Goal: Information Seeking & Learning: Learn about a topic

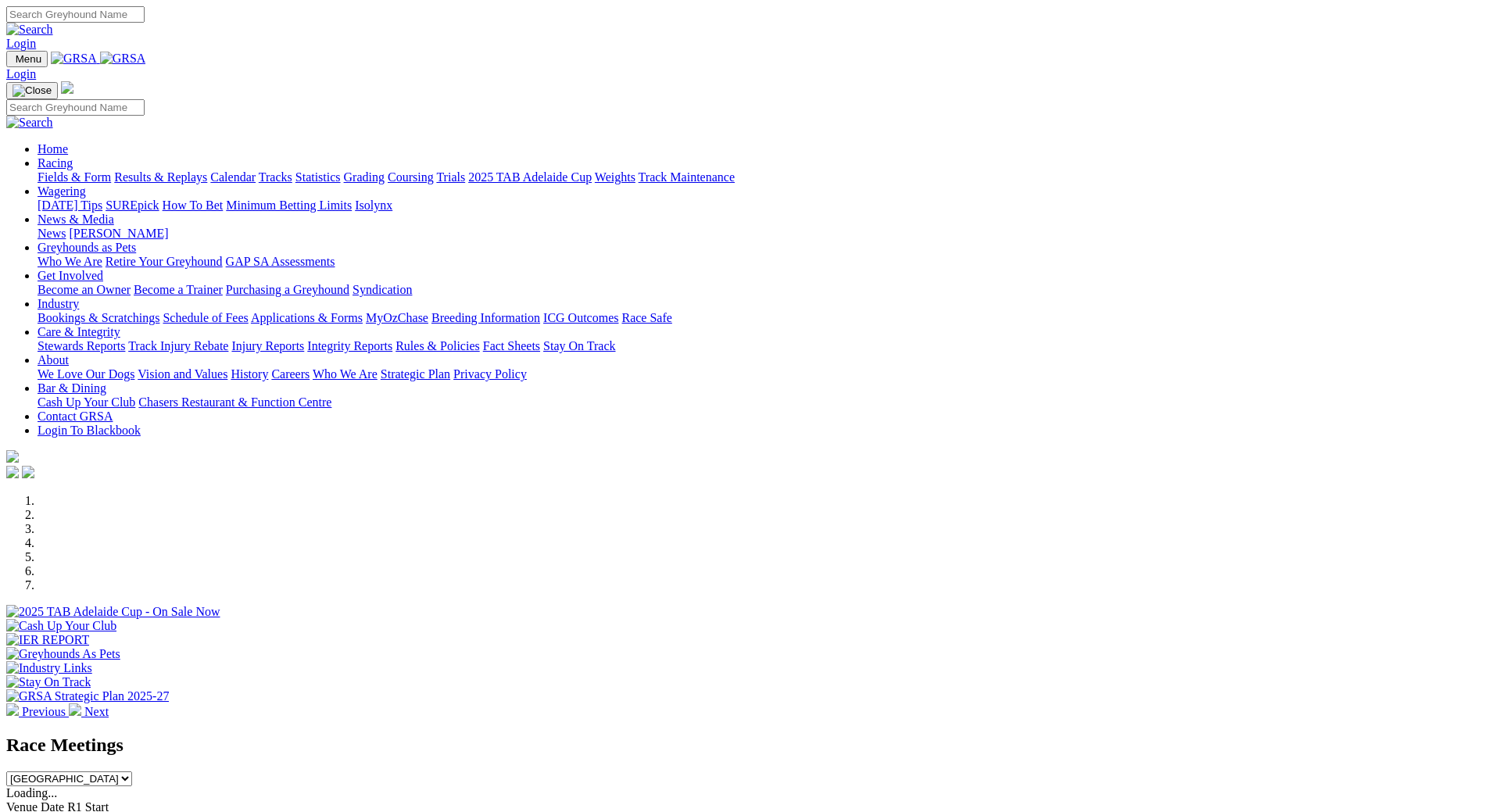
click at [86, 184] on link "Wagering" at bounding box center [61, 191] width 48 height 13
click at [72, 156] on link "Racing" at bounding box center [54, 162] width 35 height 13
click at [256, 170] on link "Calendar" at bounding box center [233, 177] width 46 height 13
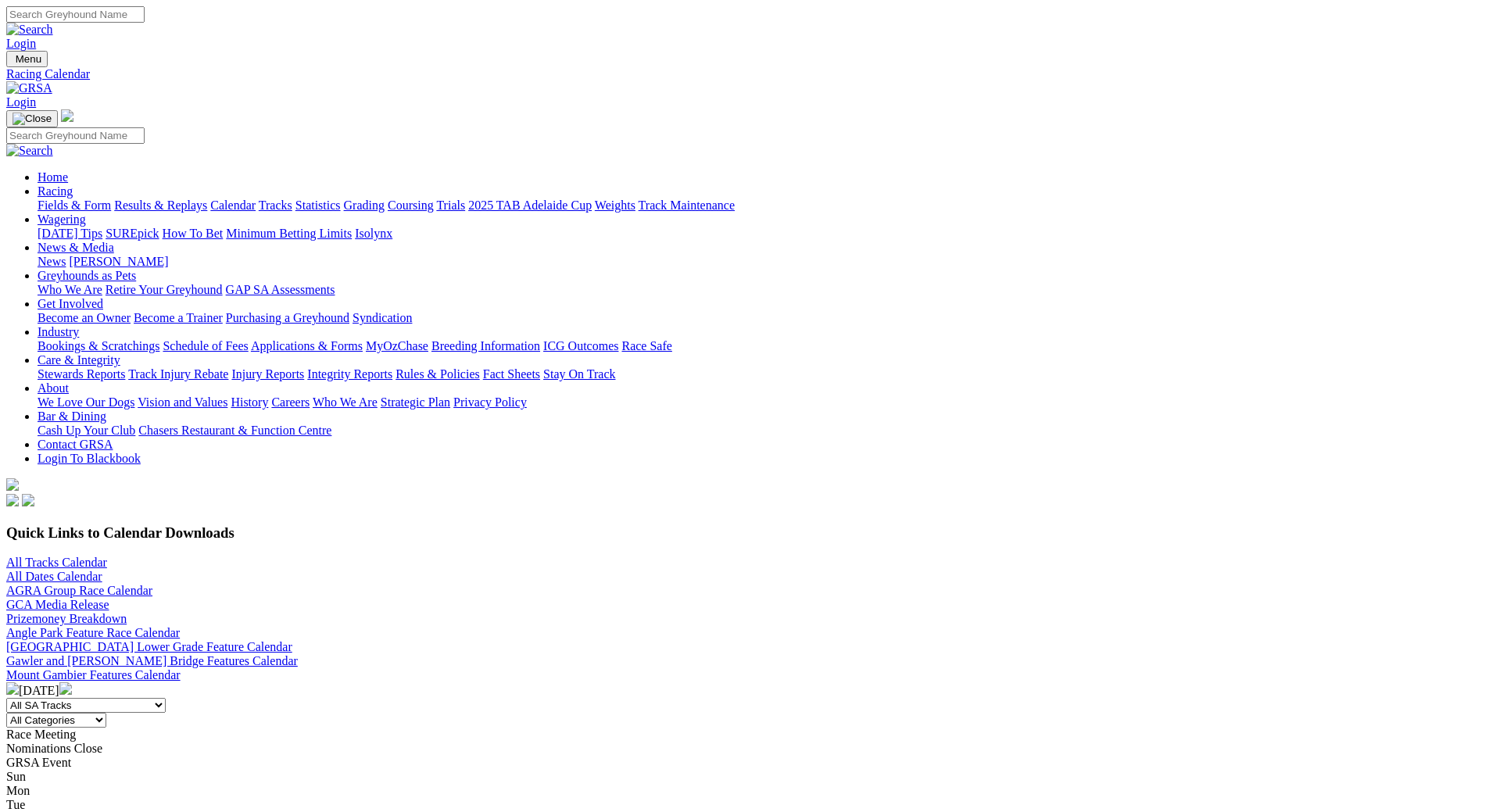
click at [72, 682] on img at bounding box center [66, 688] width 12 height 12
click at [111, 198] on link "Fields & Form" at bounding box center [73, 205] width 73 height 13
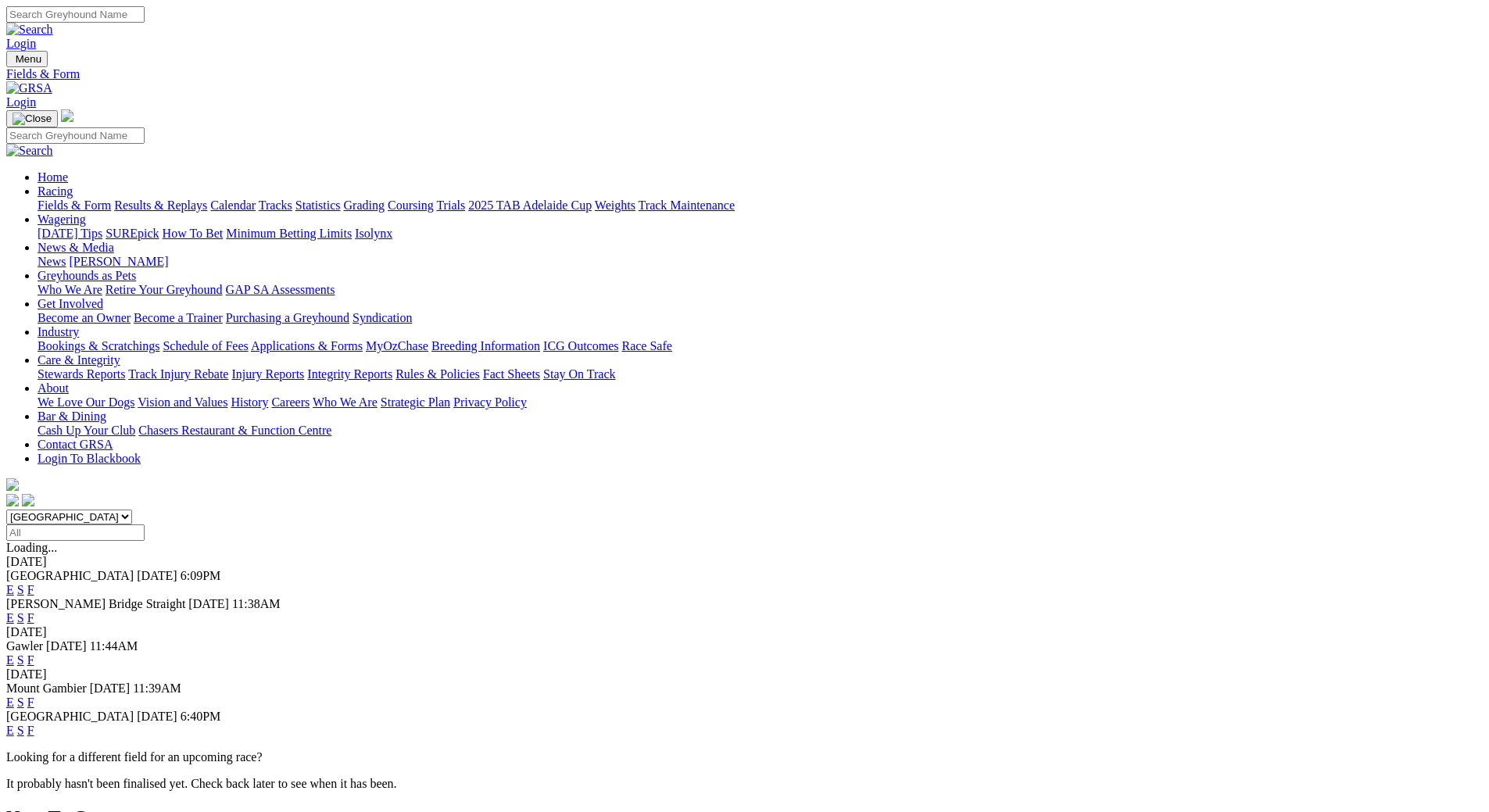
click at [34, 724] on link "F" at bounding box center [30, 730] width 7 height 13
click at [256, 198] on link "Calendar" at bounding box center [233, 205] width 46 height 13
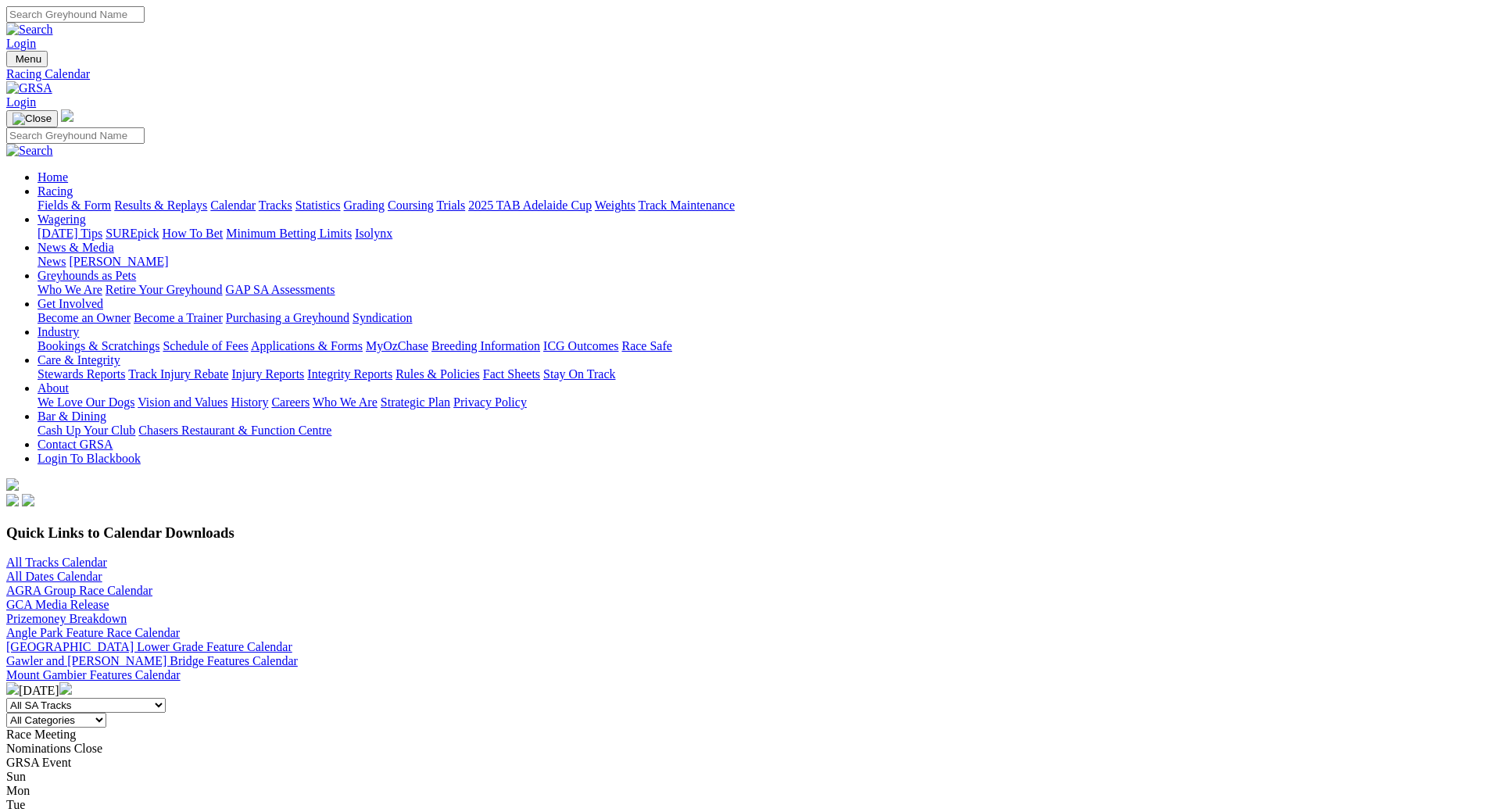
click at [72, 682] on img at bounding box center [66, 688] width 12 height 12
